Goal: Entertainment & Leisure: Browse casually

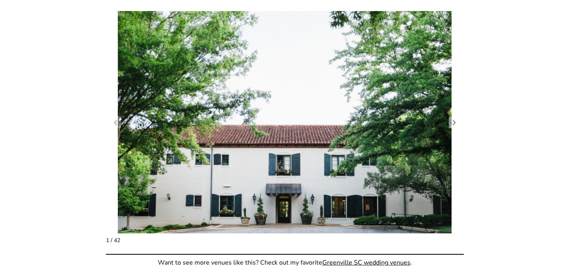
scroll to position [775, 0]
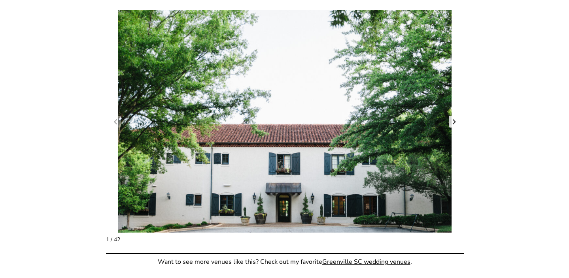
click at [455, 120] on link "Next slide" at bounding box center [454, 122] width 11 height 12
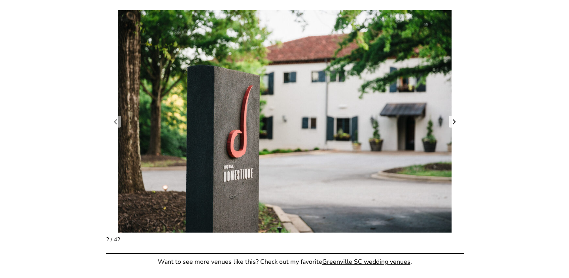
click at [455, 120] on link "Next slide" at bounding box center [454, 122] width 11 height 12
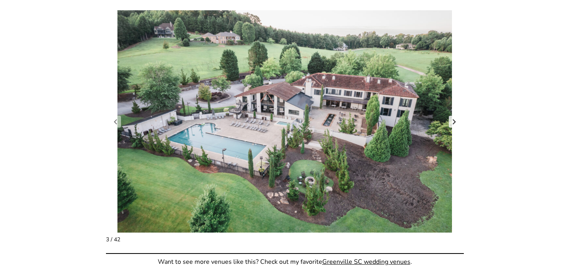
click at [452, 126] on link "Next slide" at bounding box center [454, 122] width 11 height 12
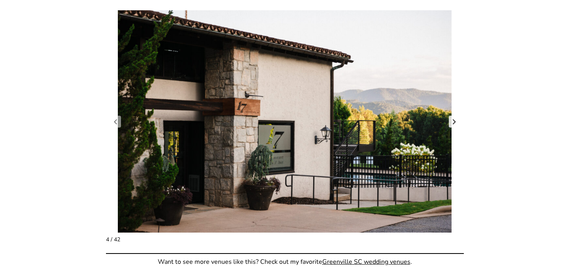
click at [452, 125] on link "Next slide" at bounding box center [454, 122] width 11 height 12
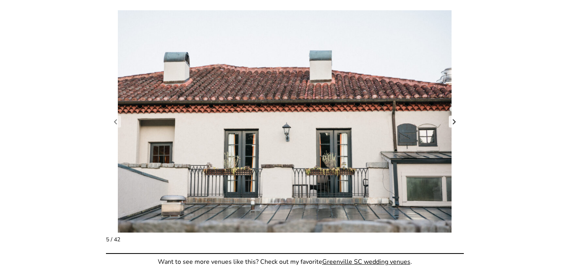
click at [452, 125] on link "Next slide" at bounding box center [454, 122] width 11 height 12
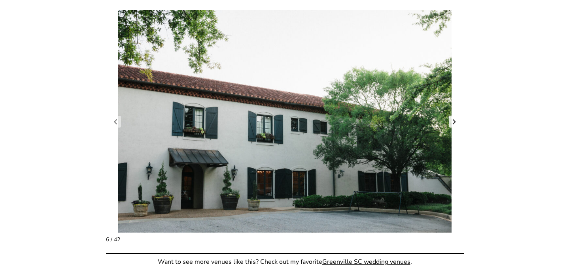
click at [452, 125] on link "Next slide" at bounding box center [454, 122] width 11 height 12
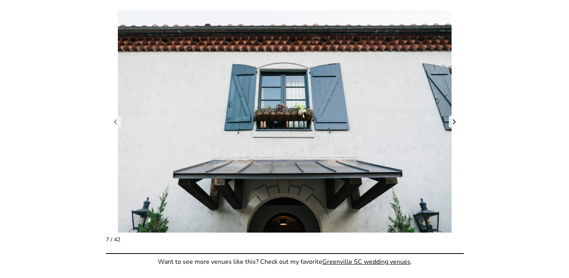
click at [452, 125] on link "Next slide" at bounding box center [454, 122] width 11 height 12
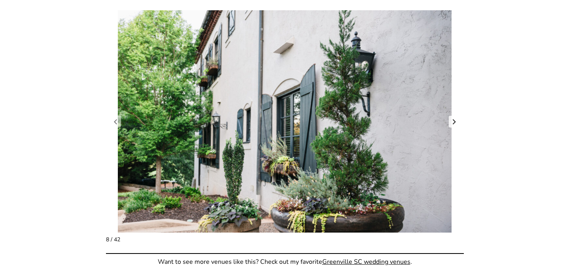
click at [452, 125] on link "Next slide" at bounding box center [454, 122] width 11 height 12
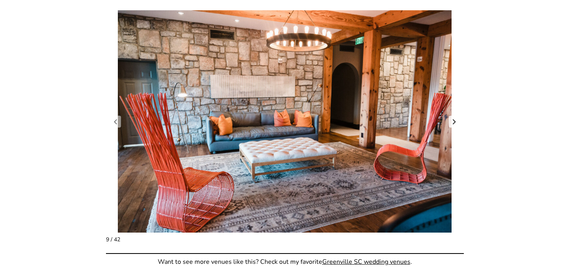
click at [452, 125] on link "Next slide" at bounding box center [454, 122] width 11 height 12
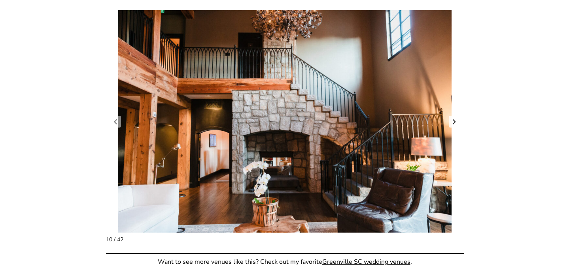
click at [452, 125] on link "Next slide" at bounding box center [454, 122] width 11 height 12
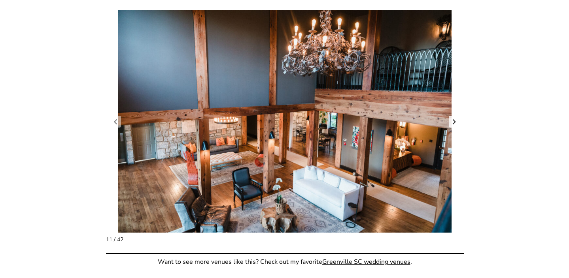
click at [452, 125] on link "Next slide" at bounding box center [454, 122] width 11 height 12
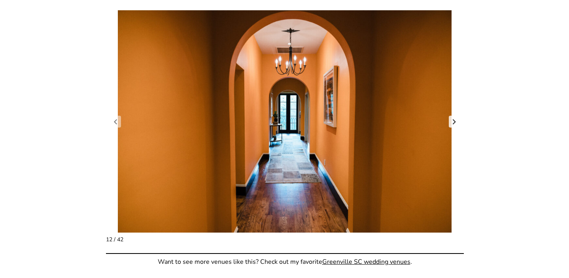
click at [452, 125] on link "Next slide" at bounding box center [454, 122] width 11 height 12
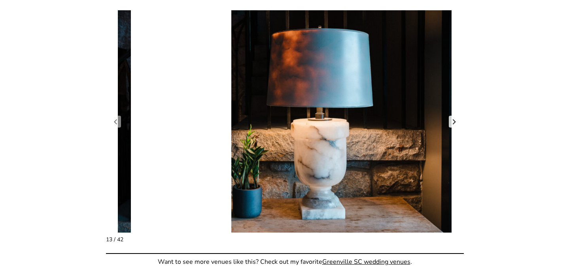
click at [452, 125] on link "Next slide" at bounding box center [454, 122] width 11 height 12
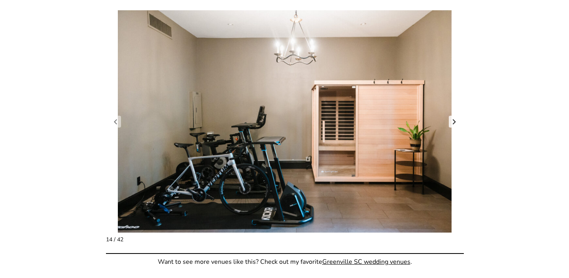
click at [452, 125] on link "Next slide" at bounding box center [454, 122] width 11 height 12
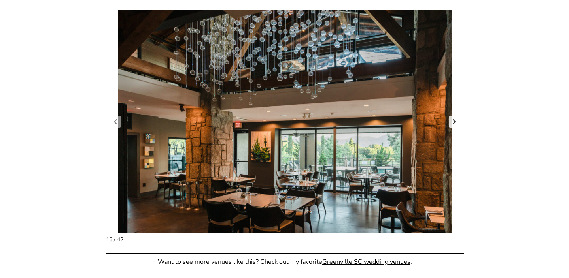
click at [452, 125] on link "Next slide" at bounding box center [454, 122] width 11 height 12
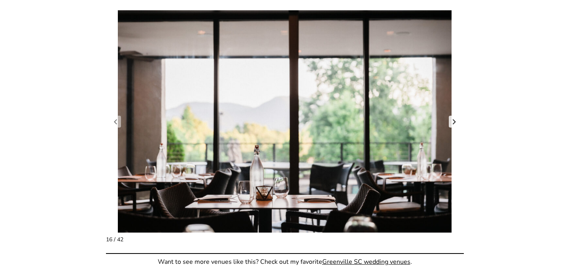
click at [452, 125] on link "Next slide" at bounding box center [454, 122] width 11 height 12
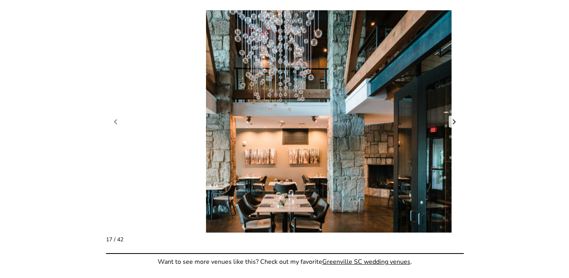
click at [452, 125] on link "Next slide" at bounding box center [454, 122] width 11 height 12
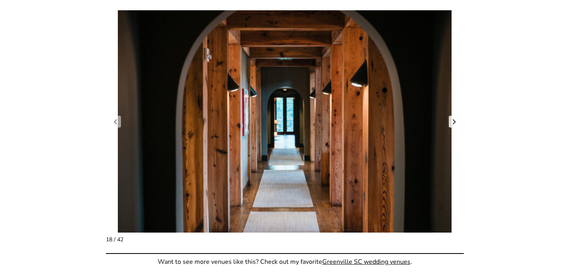
click at [452, 125] on link "Next slide" at bounding box center [454, 122] width 11 height 12
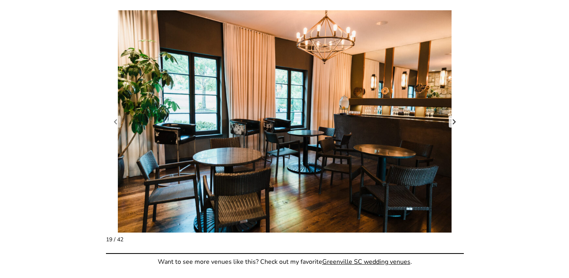
click at [452, 125] on link "Next slide" at bounding box center [454, 122] width 11 height 12
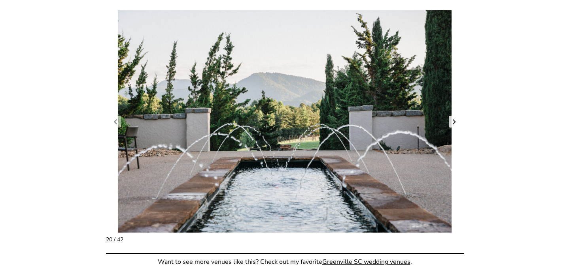
click at [452, 125] on link "Next slide" at bounding box center [454, 122] width 11 height 12
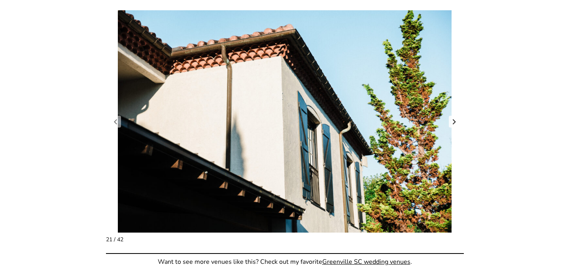
click at [452, 125] on link "Next slide" at bounding box center [454, 122] width 11 height 12
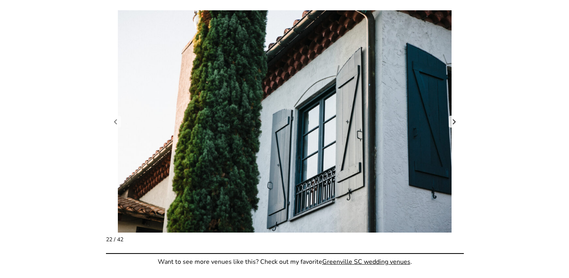
click at [452, 125] on link "Next slide" at bounding box center [454, 122] width 11 height 12
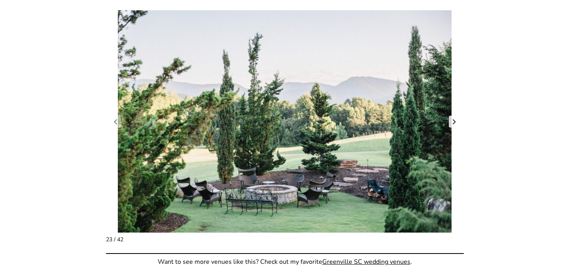
click at [452, 125] on link "Next slide" at bounding box center [454, 122] width 11 height 12
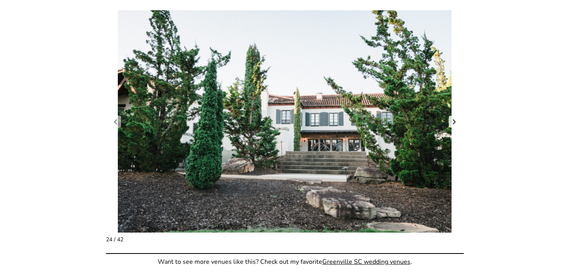
click at [452, 125] on link "Next slide" at bounding box center [454, 122] width 11 height 12
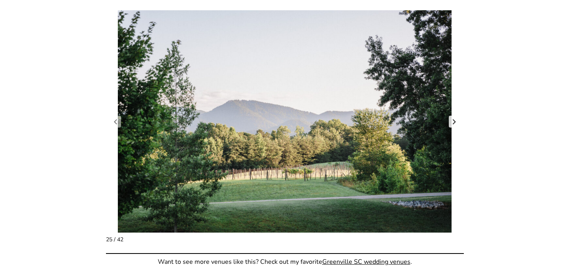
click at [452, 125] on link "Next slide" at bounding box center [454, 122] width 11 height 12
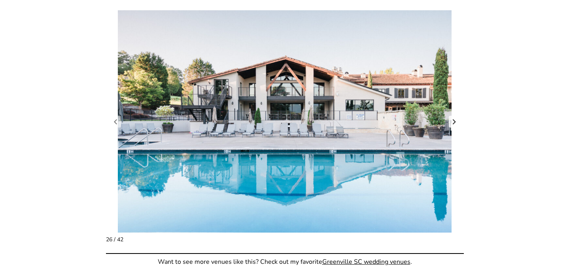
click at [452, 125] on link "Next slide" at bounding box center [454, 122] width 11 height 12
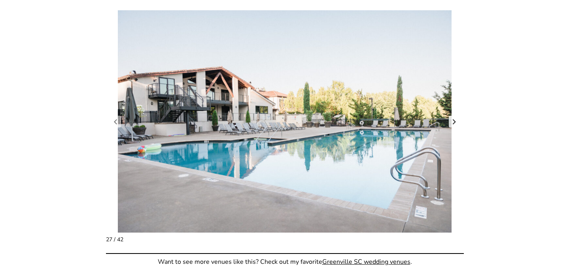
click at [452, 125] on link "Next slide" at bounding box center [454, 122] width 11 height 12
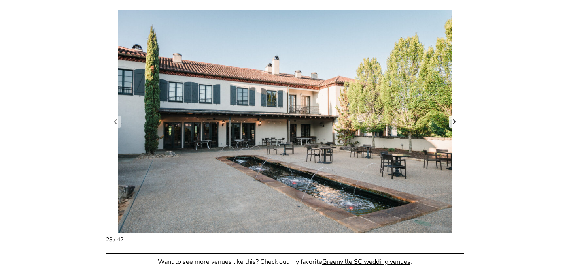
click at [452, 125] on link "Next slide" at bounding box center [454, 122] width 11 height 12
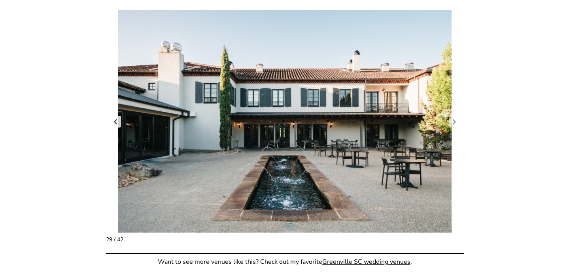
click at [117, 126] on link "Previous slide" at bounding box center [115, 122] width 11 height 12
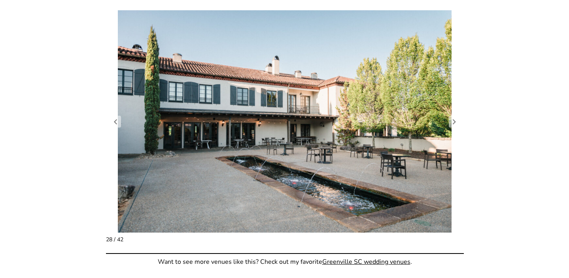
click at [454, 132] on figure "28 / 42" at bounding box center [285, 121] width 358 height 223
click at [454, 131] on figure "28 / 42" at bounding box center [285, 121] width 358 height 223
click at [455, 127] on link "Next slide" at bounding box center [454, 122] width 11 height 12
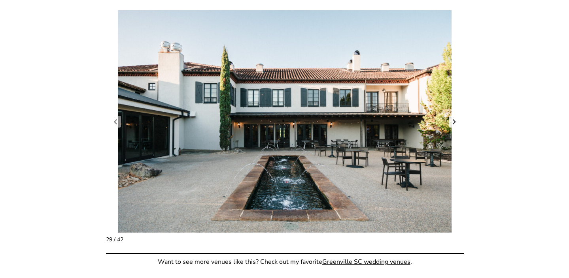
click at [455, 126] on link "Next slide" at bounding box center [454, 122] width 11 height 12
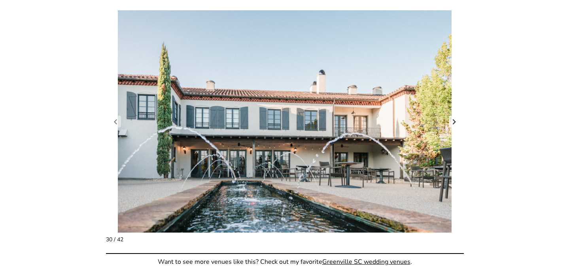
click at [455, 124] on link "Next slide" at bounding box center [454, 122] width 11 height 12
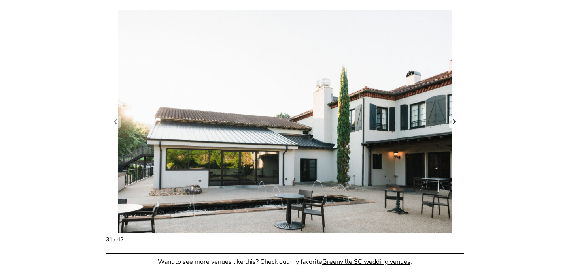
click at [455, 124] on link "Next slide" at bounding box center [454, 122] width 11 height 12
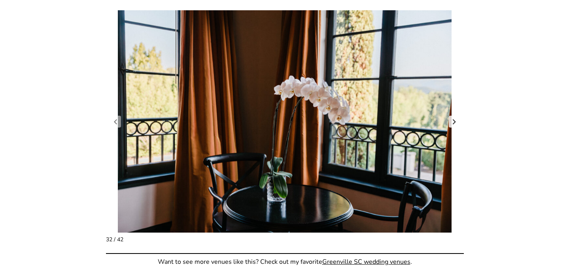
click at [455, 124] on link "Next slide" at bounding box center [454, 122] width 11 height 12
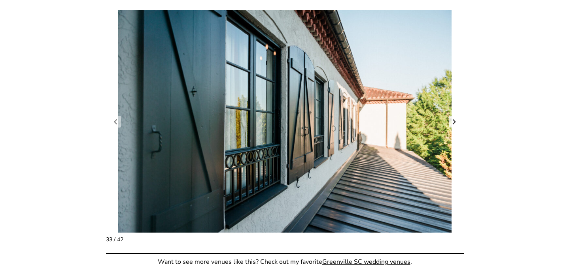
click at [455, 124] on link "Next slide" at bounding box center [454, 122] width 11 height 12
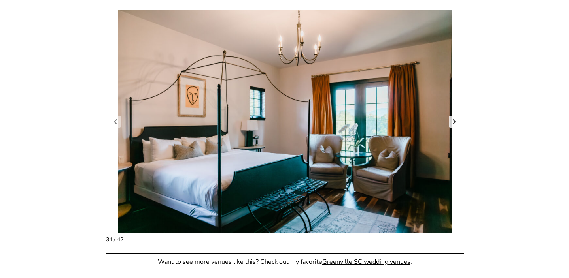
click at [455, 124] on link "Next slide" at bounding box center [454, 122] width 11 height 12
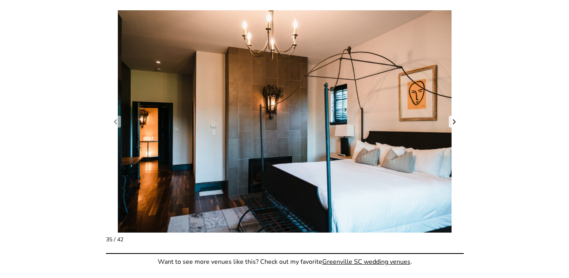
click at [455, 124] on link "Next slide" at bounding box center [454, 122] width 11 height 12
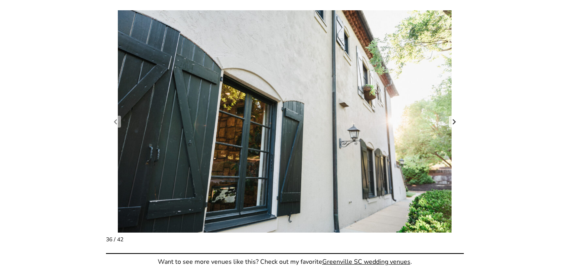
click at [455, 124] on link "Next slide" at bounding box center [454, 122] width 11 height 12
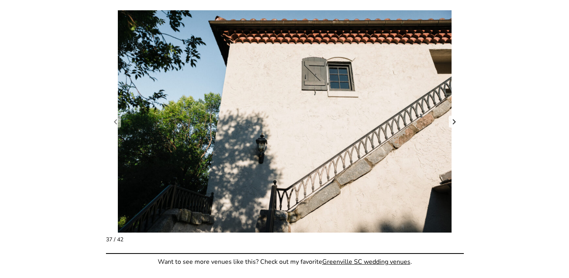
click at [455, 124] on link "Next slide" at bounding box center [454, 122] width 11 height 12
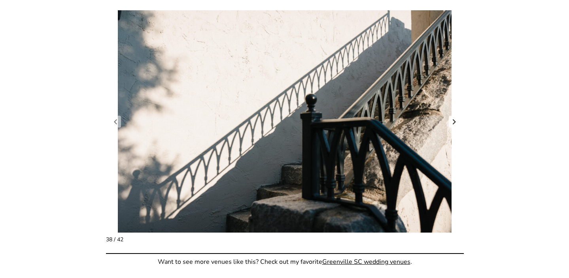
click at [455, 124] on link "Next slide" at bounding box center [454, 122] width 11 height 12
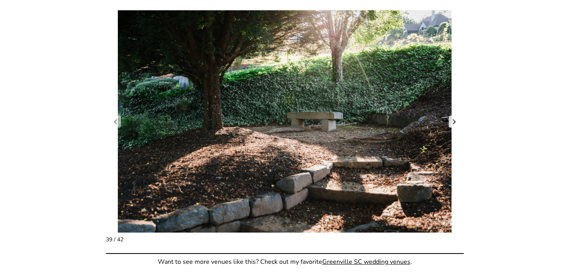
click at [455, 124] on link "Next slide" at bounding box center [454, 122] width 11 height 12
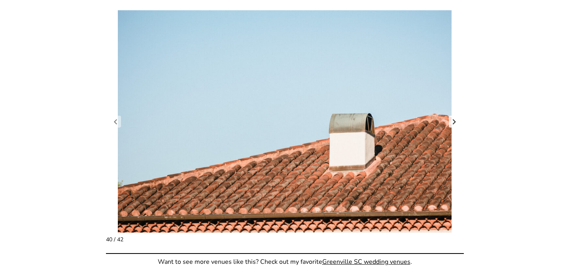
click at [455, 124] on link "Next slide" at bounding box center [454, 122] width 11 height 12
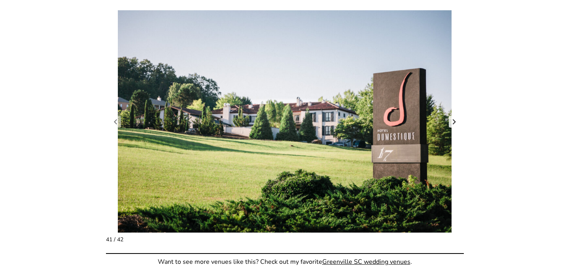
click at [455, 124] on link "Next slide" at bounding box center [454, 122] width 11 height 12
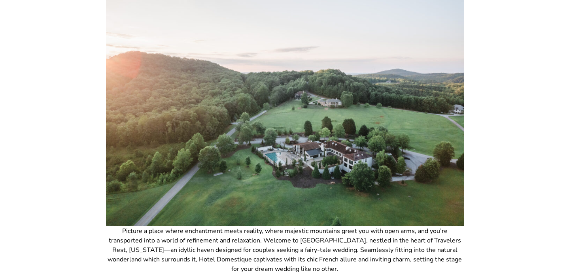
scroll to position [119, 0]
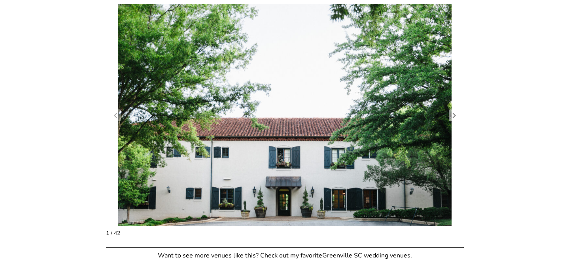
scroll to position [781, 0]
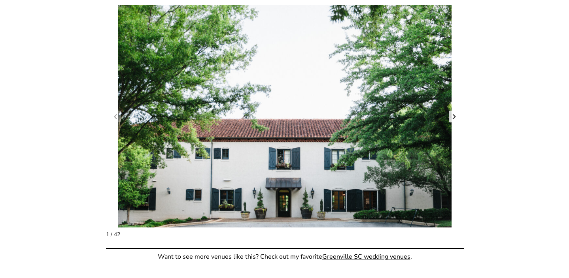
click at [455, 119] on link "Next slide" at bounding box center [454, 117] width 11 height 12
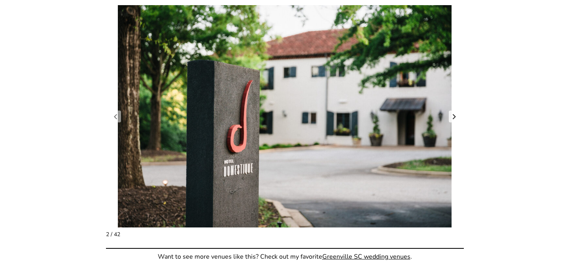
click at [455, 119] on link "Next slide" at bounding box center [454, 117] width 11 height 12
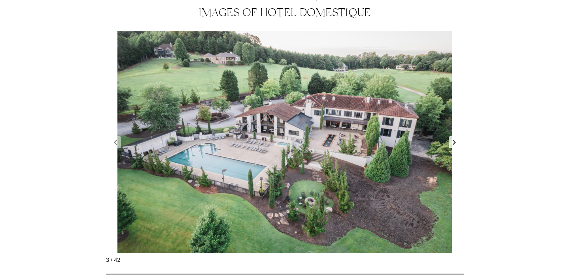
scroll to position [757, 0]
